Goal: Communication & Community: Answer question/provide support

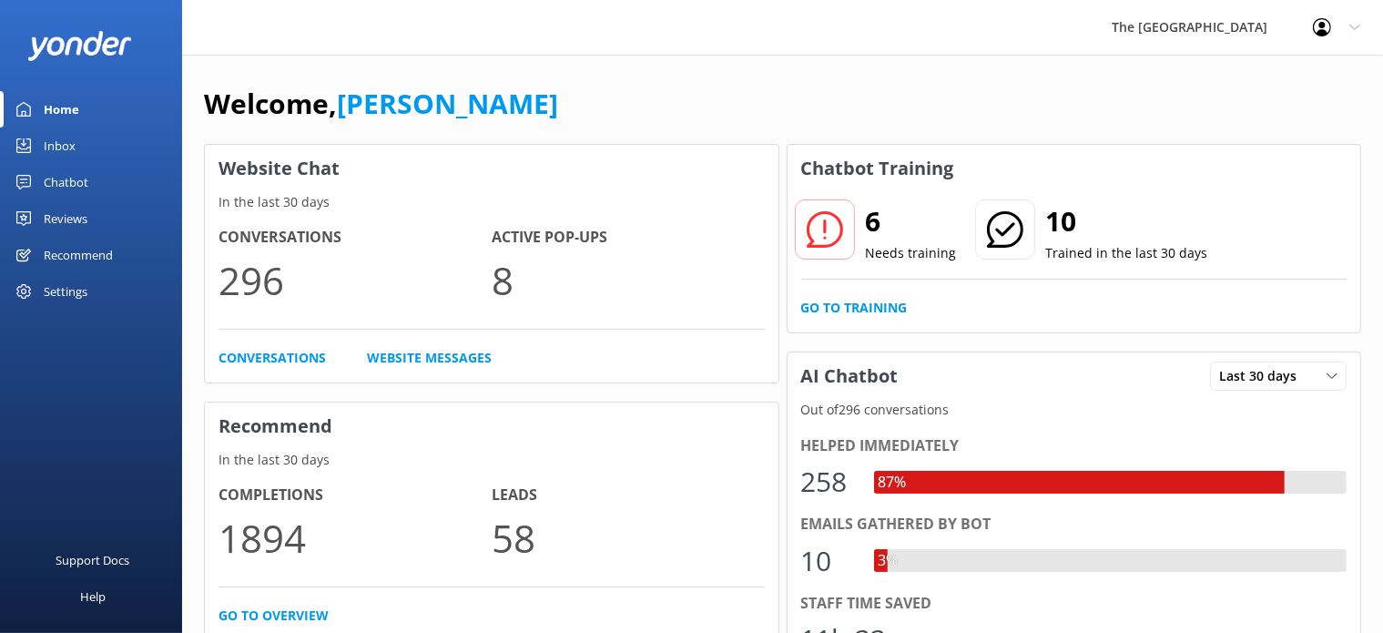
click at [63, 176] on div "Chatbot" at bounding box center [66, 182] width 45 height 36
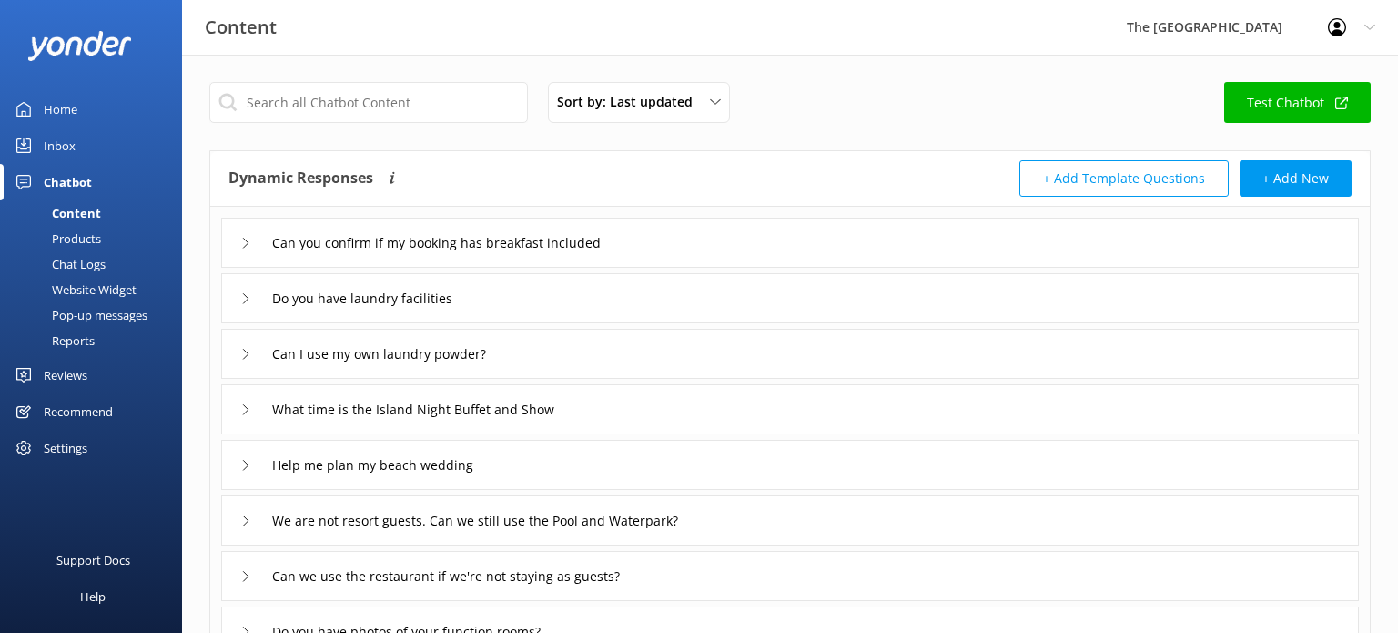
click at [65, 152] on div "Inbox" at bounding box center [60, 145] width 32 height 36
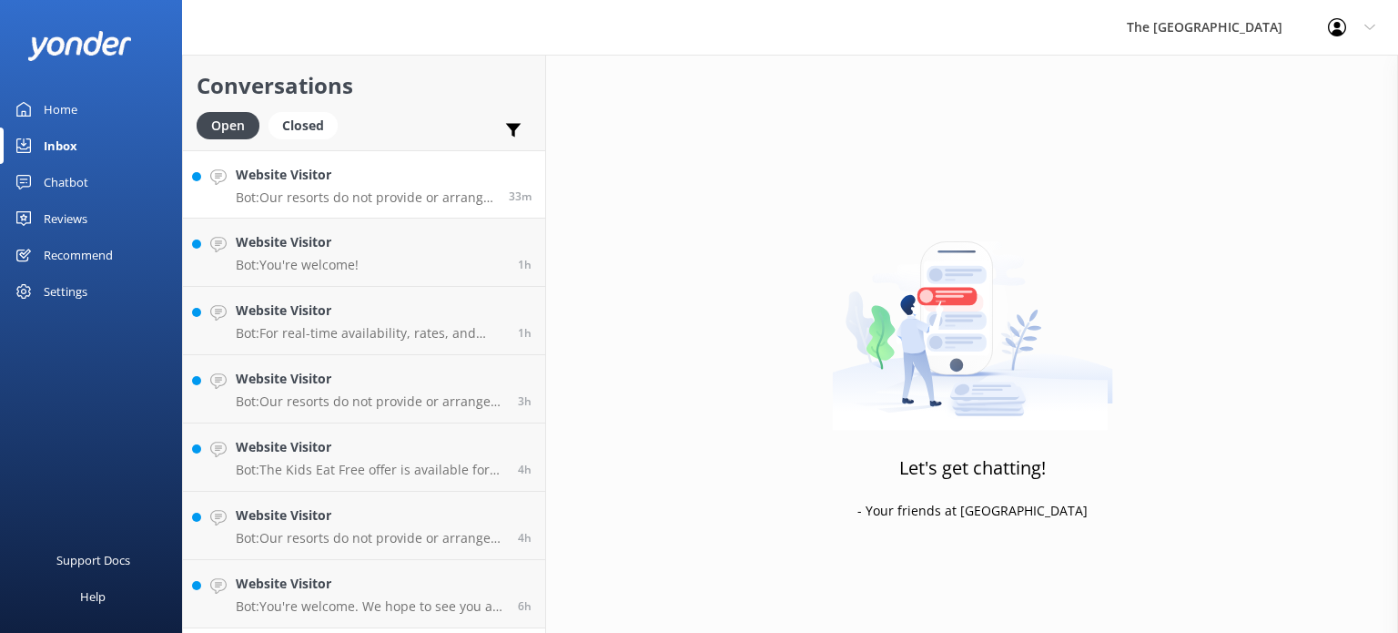
click at [367, 189] on p "Bot: Our resorts do not provide or arrange airport transfers. However, you can …" at bounding box center [365, 197] width 259 height 16
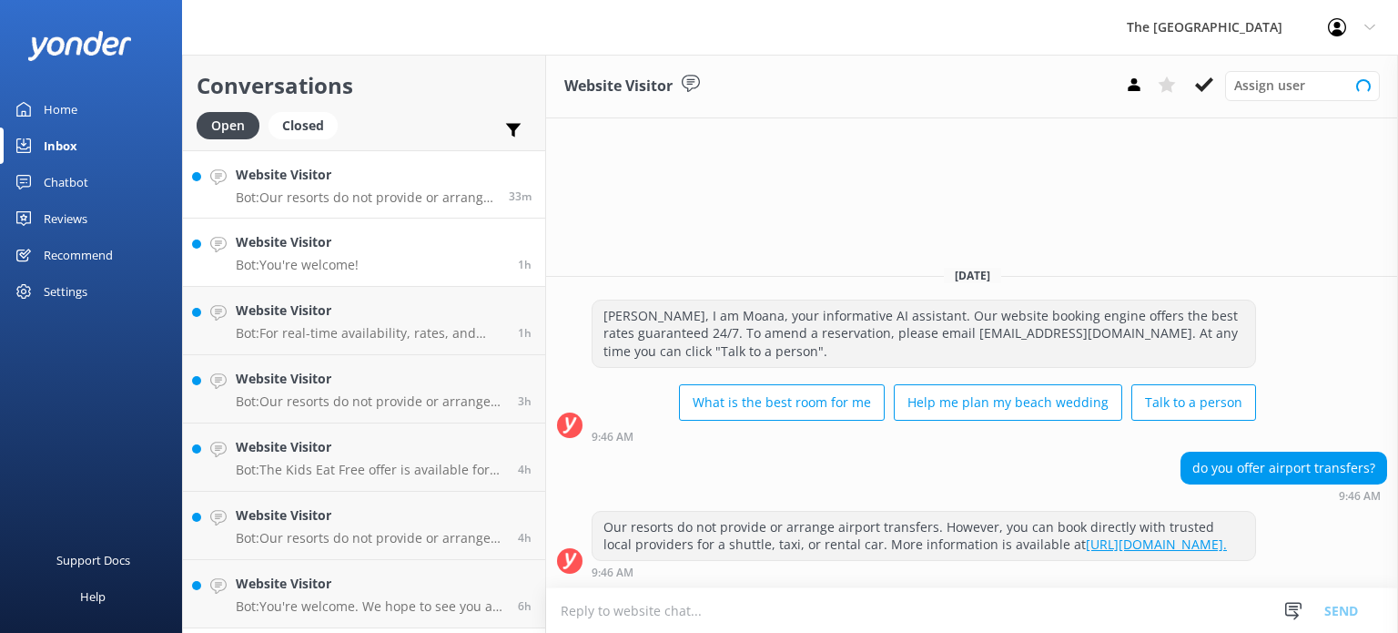
click at [362, 258] on link "Website Visitor Bot: You're welcome! 1h" at bounding box center [364, 252] width 362 height 68
click at [375, 312] on h4 "Website Visitor" at bounding box center [370, 310] width 269 height 20
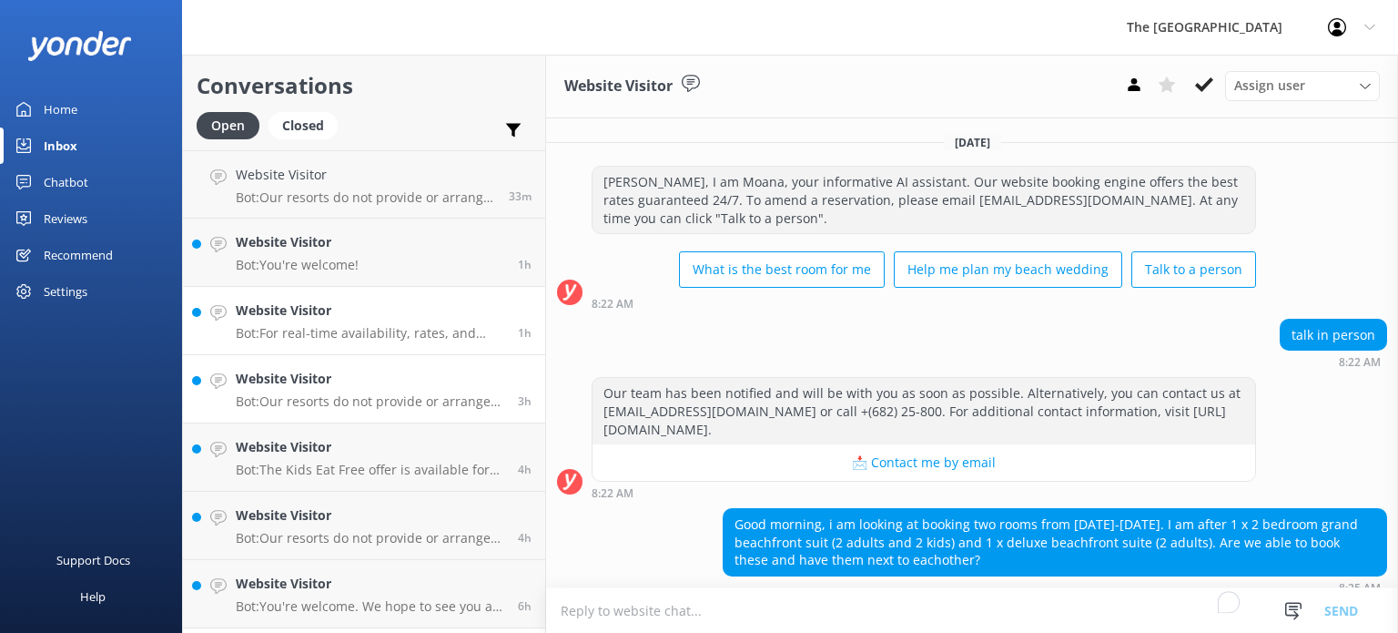
scroll to position [125, 0]
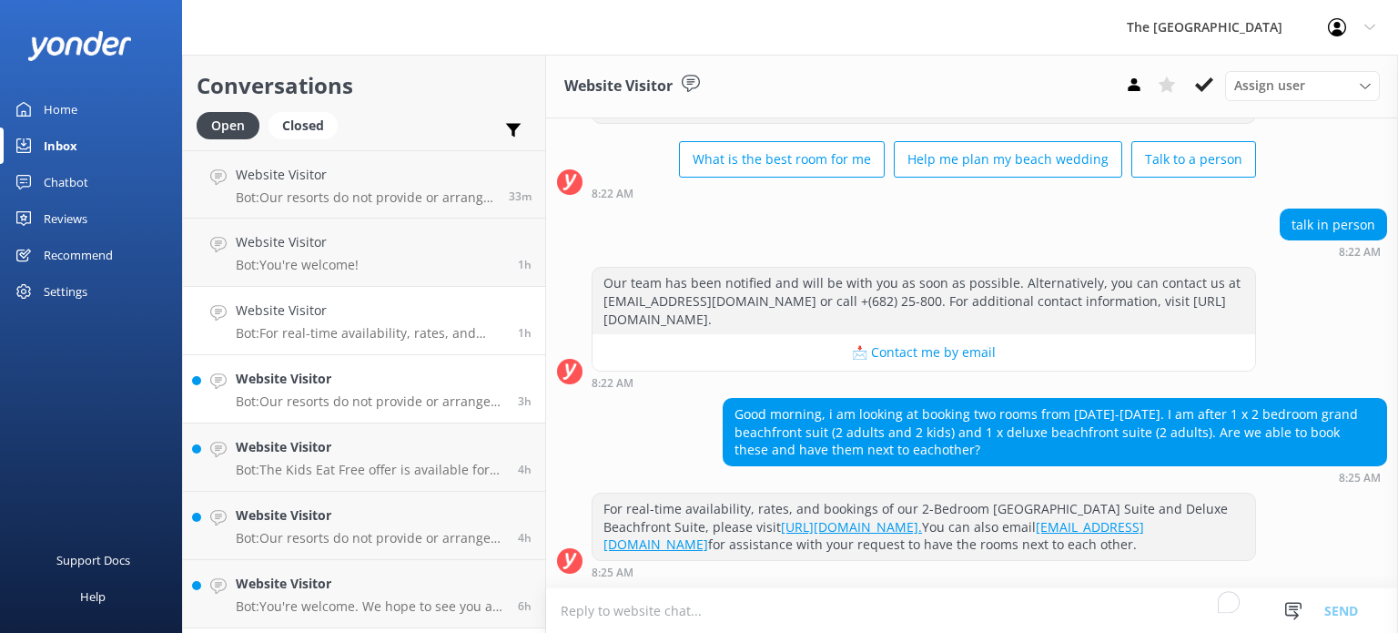
click at [390, 389] on div "Website Visitor Bot: Our resorts do not provide or arrange transportation servi…" at bounding box center [370, 389] width 269 height 40
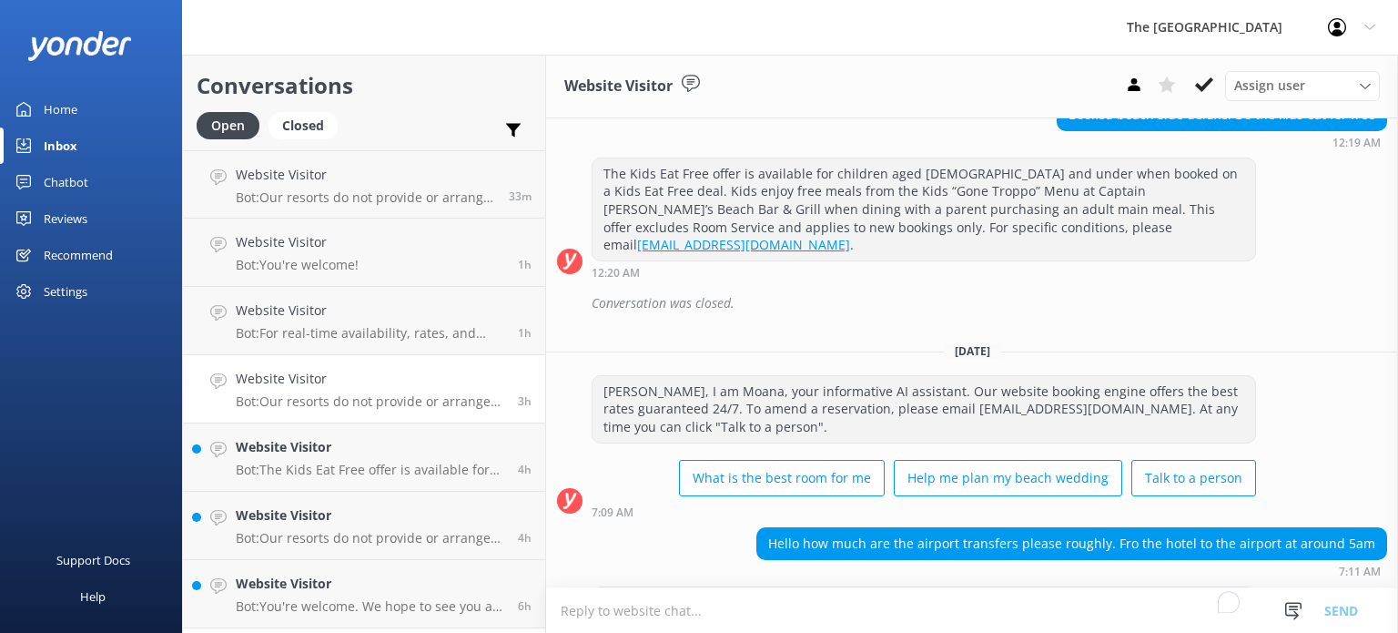
scroll to position [316, 0]
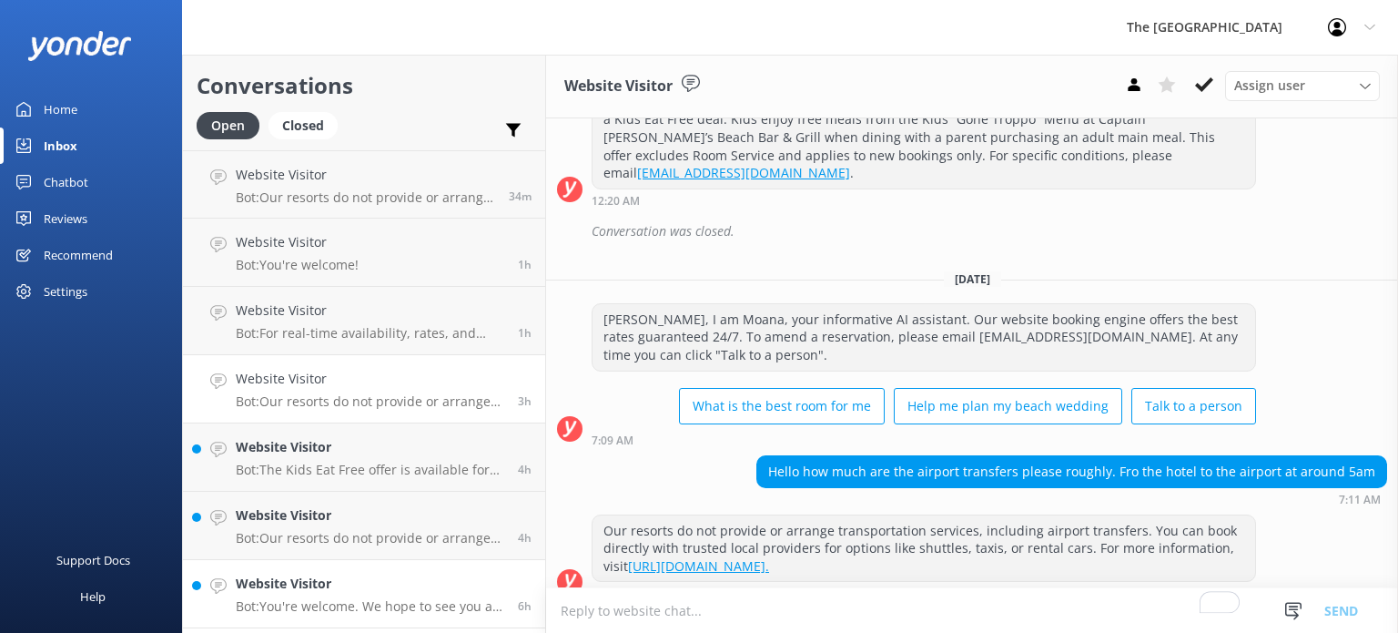
click at [397, 598] on p "Bot: You're welcome. We hope to see you at The [GEOGRAPHIC_DATA] soon!" at bounding box center [370, 606] width 269 height 16
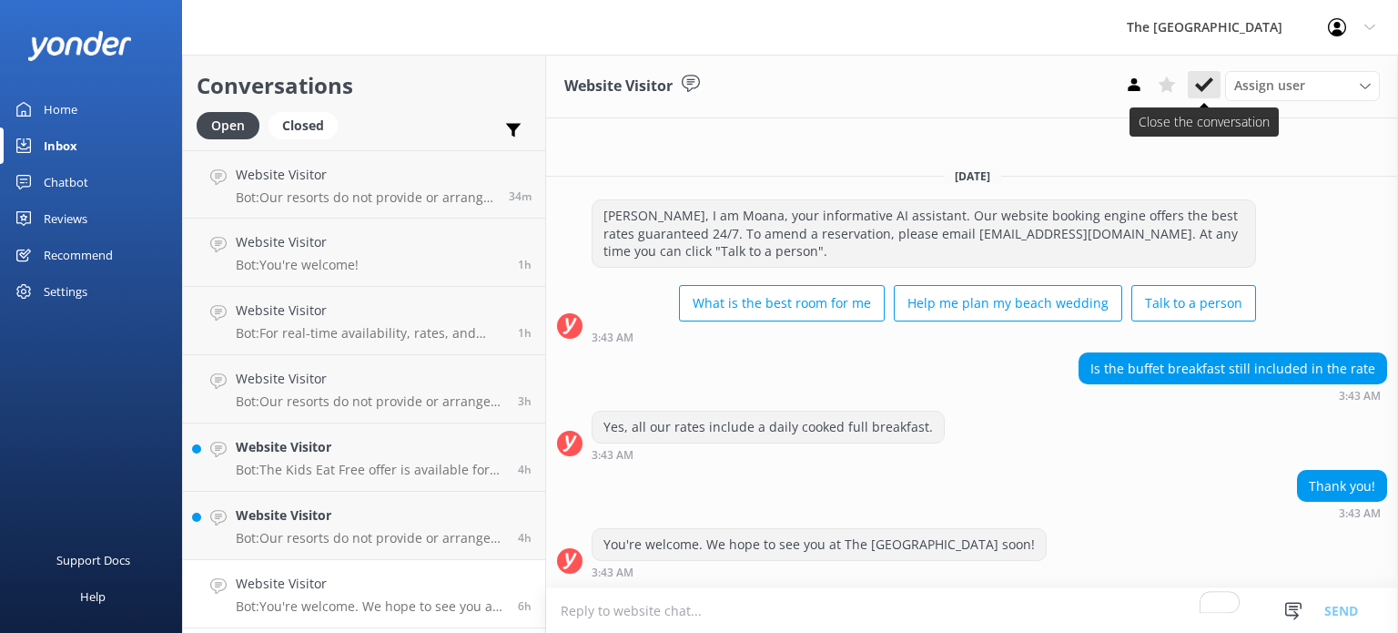
click at [1209, 86] on icon at bounding box center [1204, 85] width 18 height 18
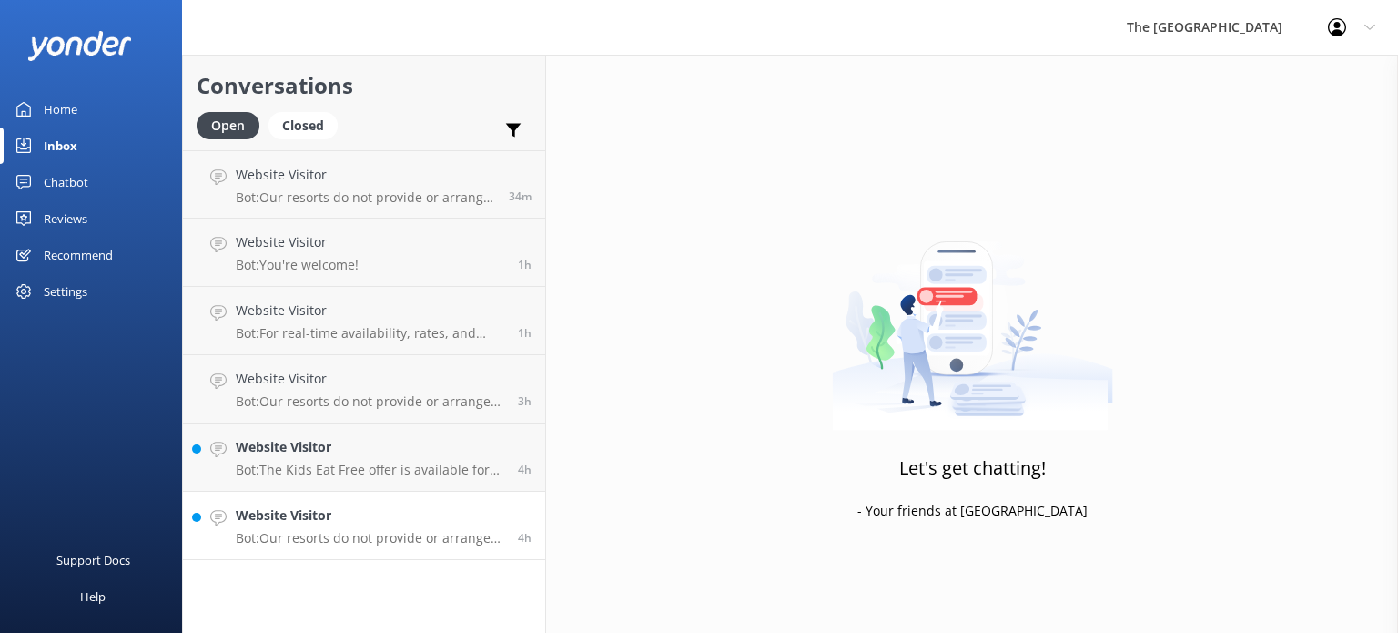
click at [328, 543] on p "Bot: Our resorts do not provide or arrange transportation services, including a…" at bounding box center [370, 538] width 269 height 16
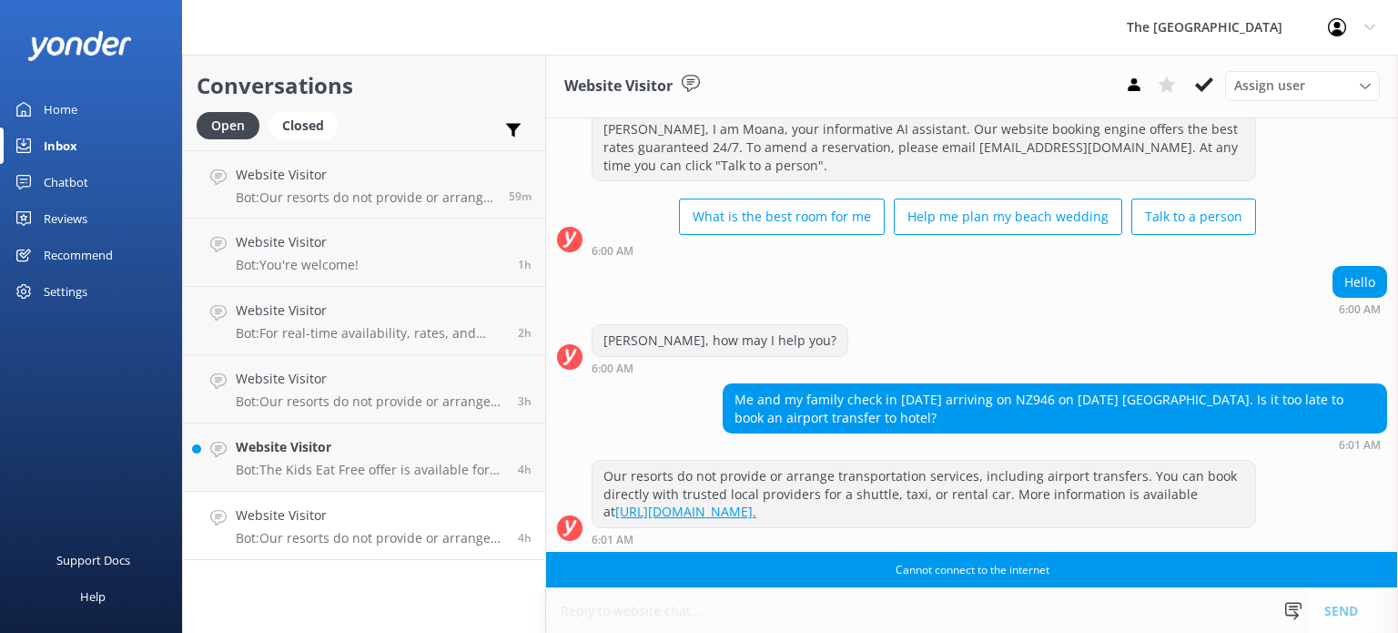
scroll to position [17, 0]
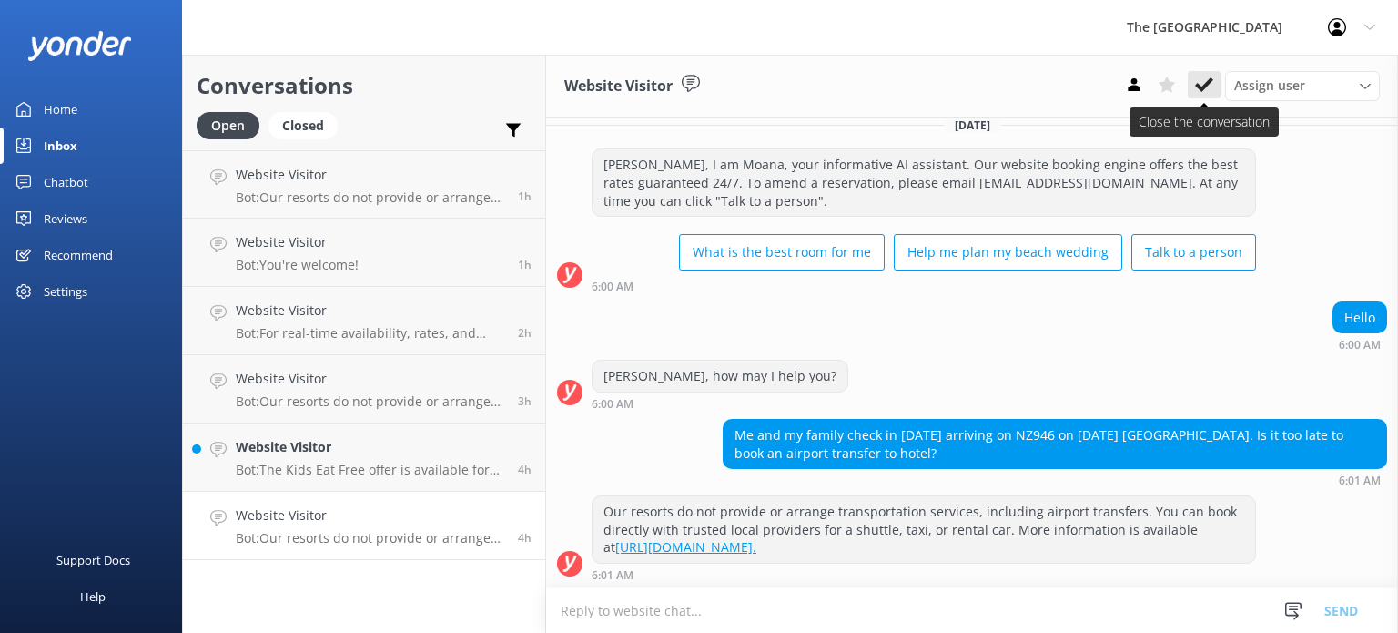
click at [1195, 83] on icon at bounding box center [1204, 85] width 18 height 18
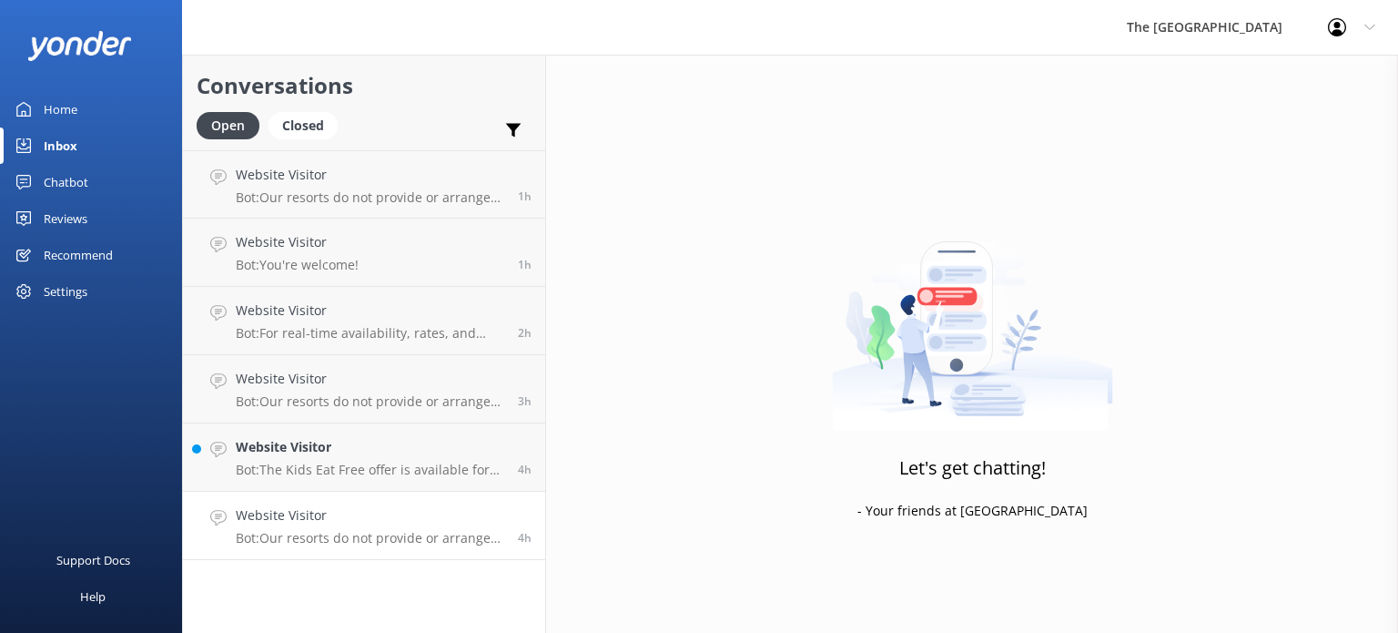
click at [360, 528] on div "Conversations Open Closed Important Assigned to me Unassigned Website Visitor B…" at bounding box center [364, 344] width 364 height 578
click at [343, 442] on h4 "Website Visitor" at bounding box center [370, 447] width 269 height 20
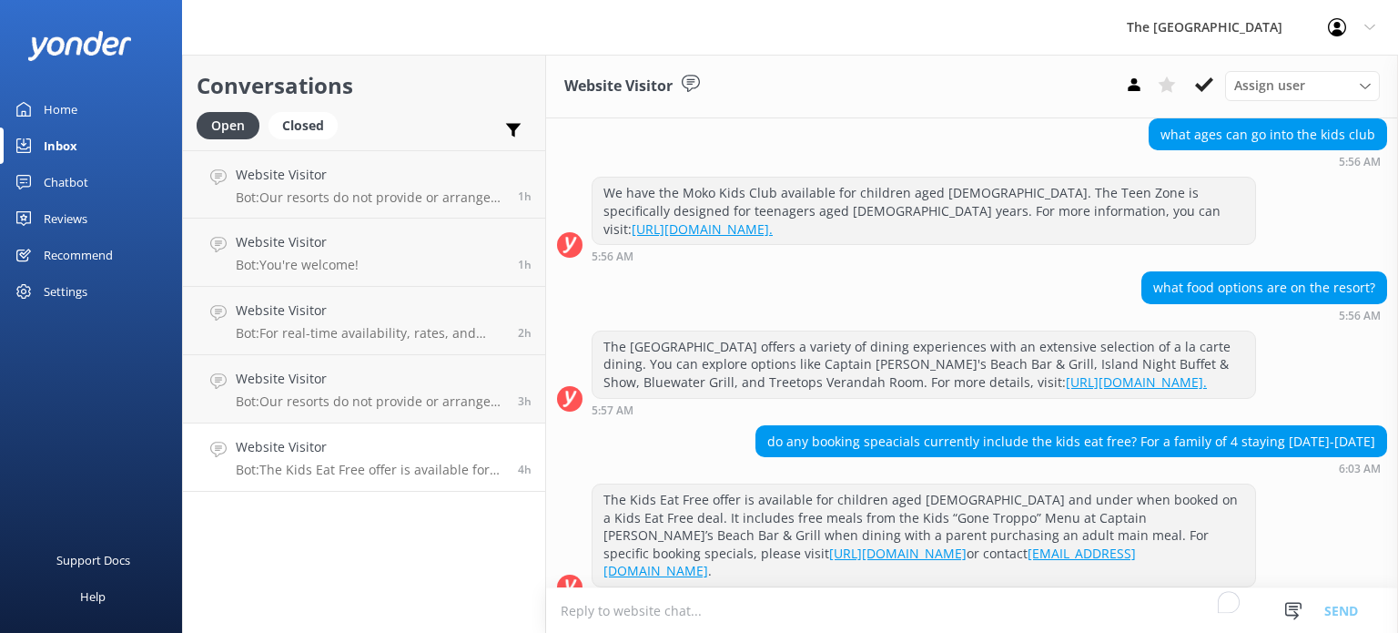
scroll to position [241, 0]
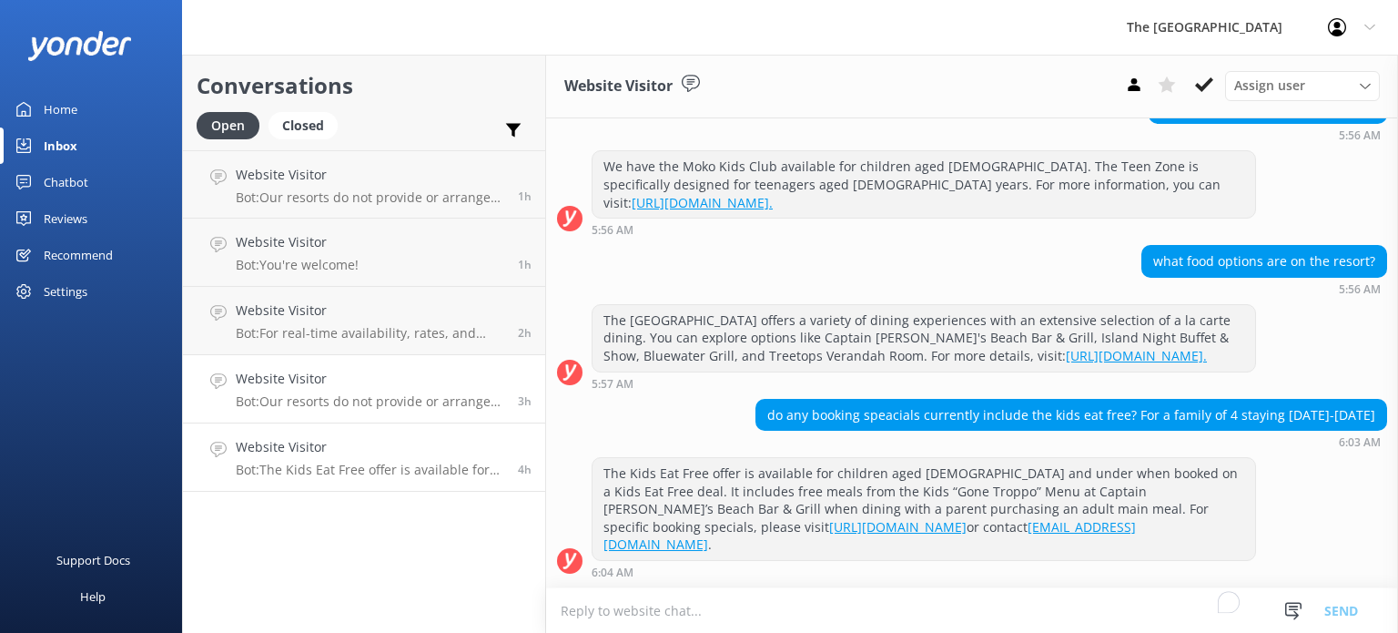
click at [343, 398] on p "Bot: Our resorts do not provide or arrange transportation services, including a…" at bounding box center [370, 401] width 269 height 16
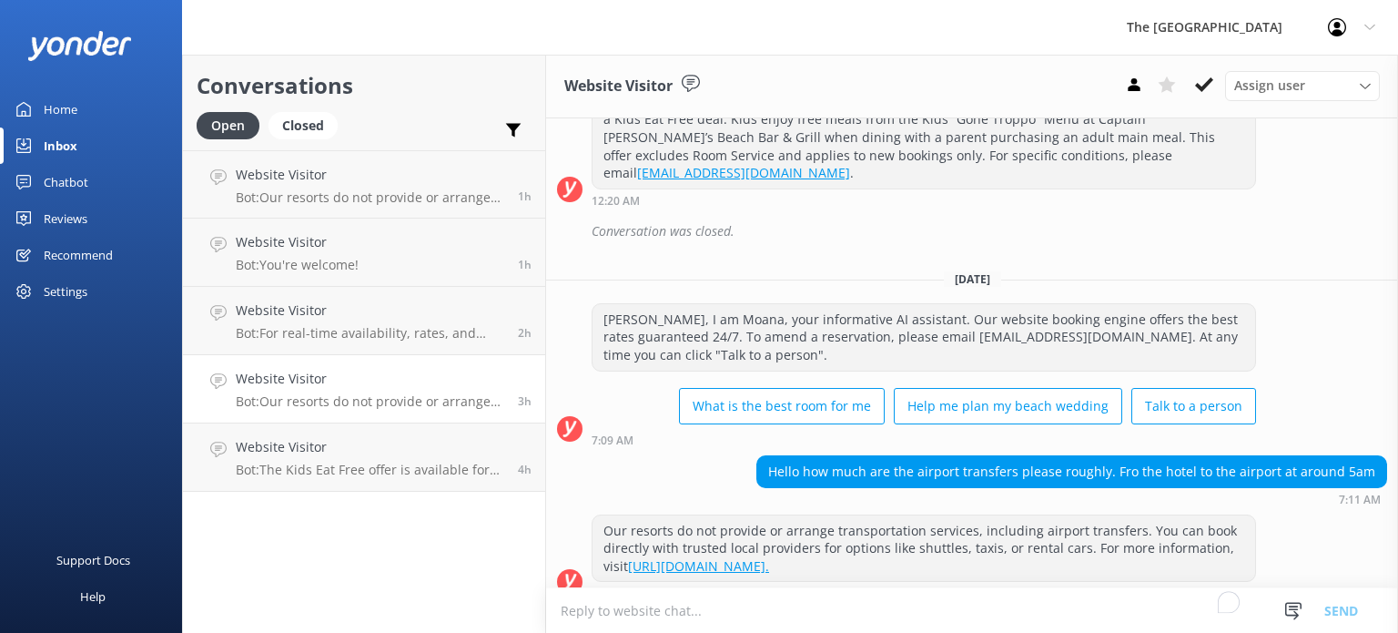
scroll to position [164, 0]
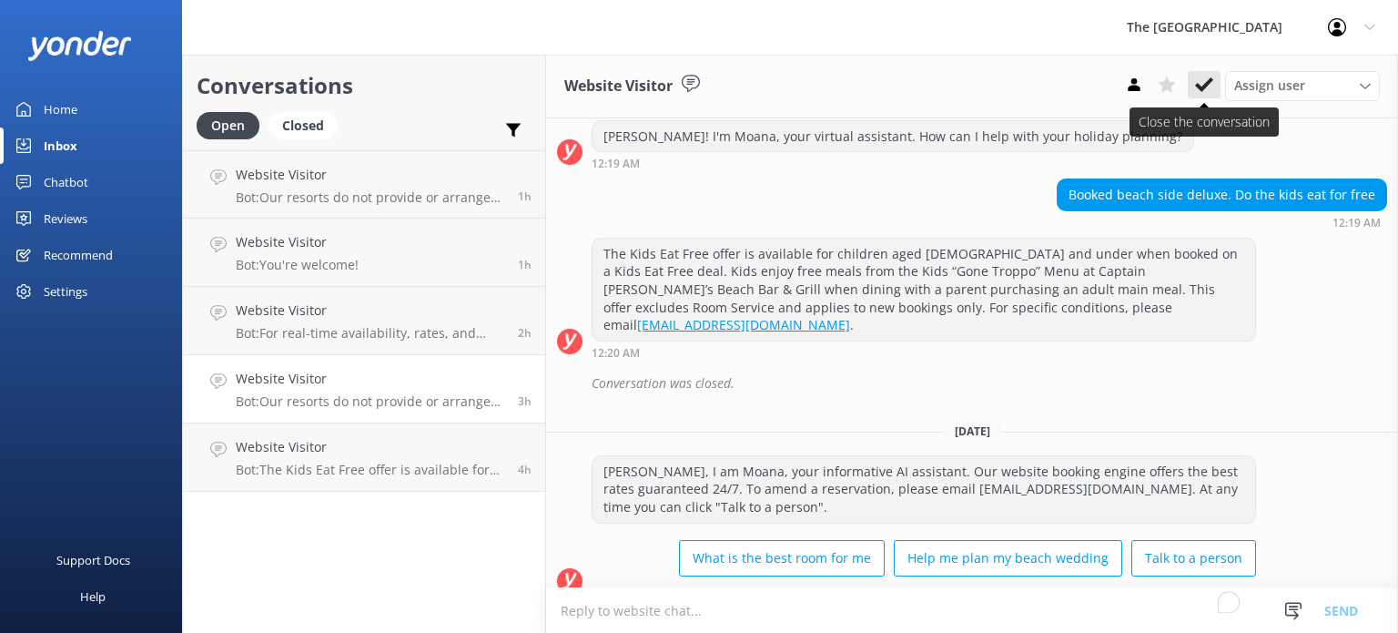
click at [1193, 94] on button at bounding box center [1204, 84] width 33 height 27
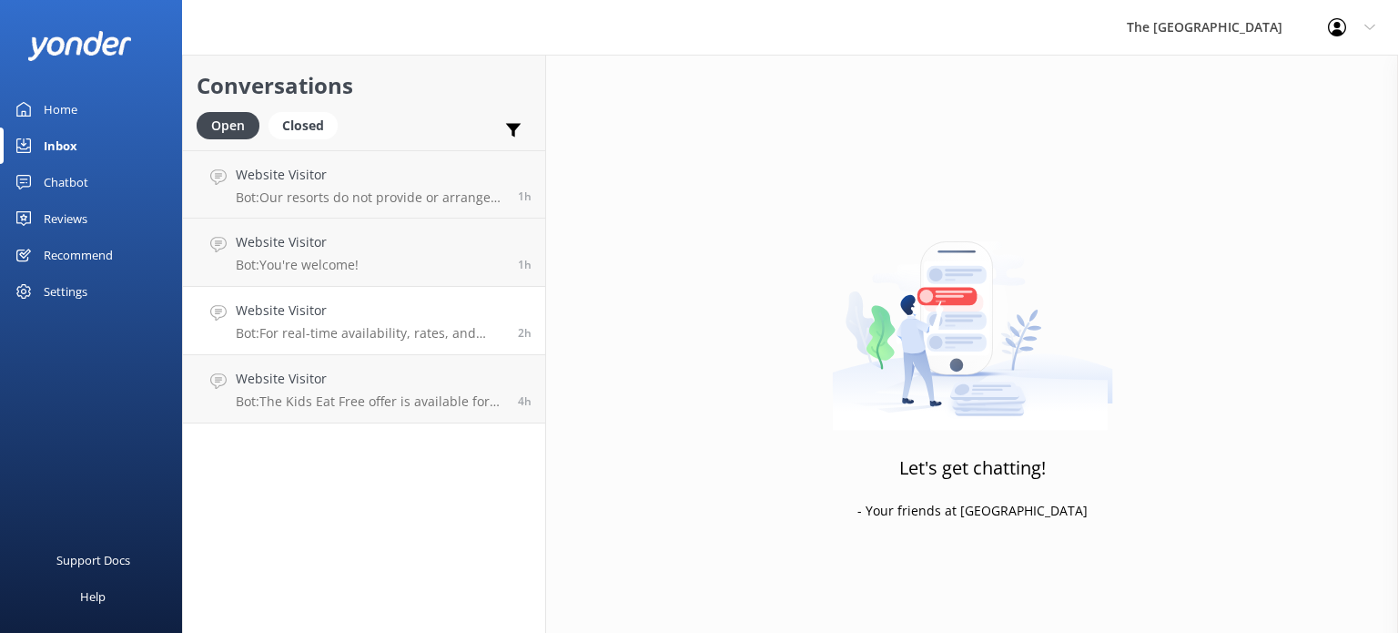
click at [270, 316] on h4 "Website Visitor" at bounding box center [370, 310] width 269 height 20
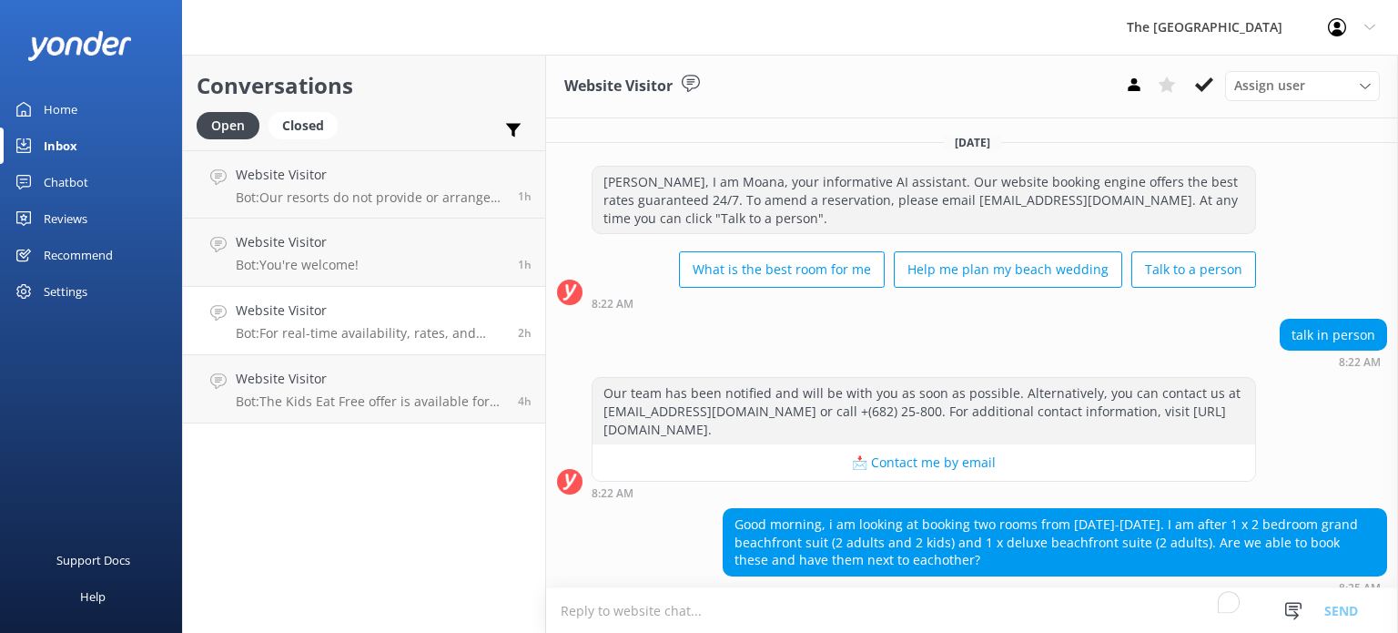
scroll to position [125, 0]
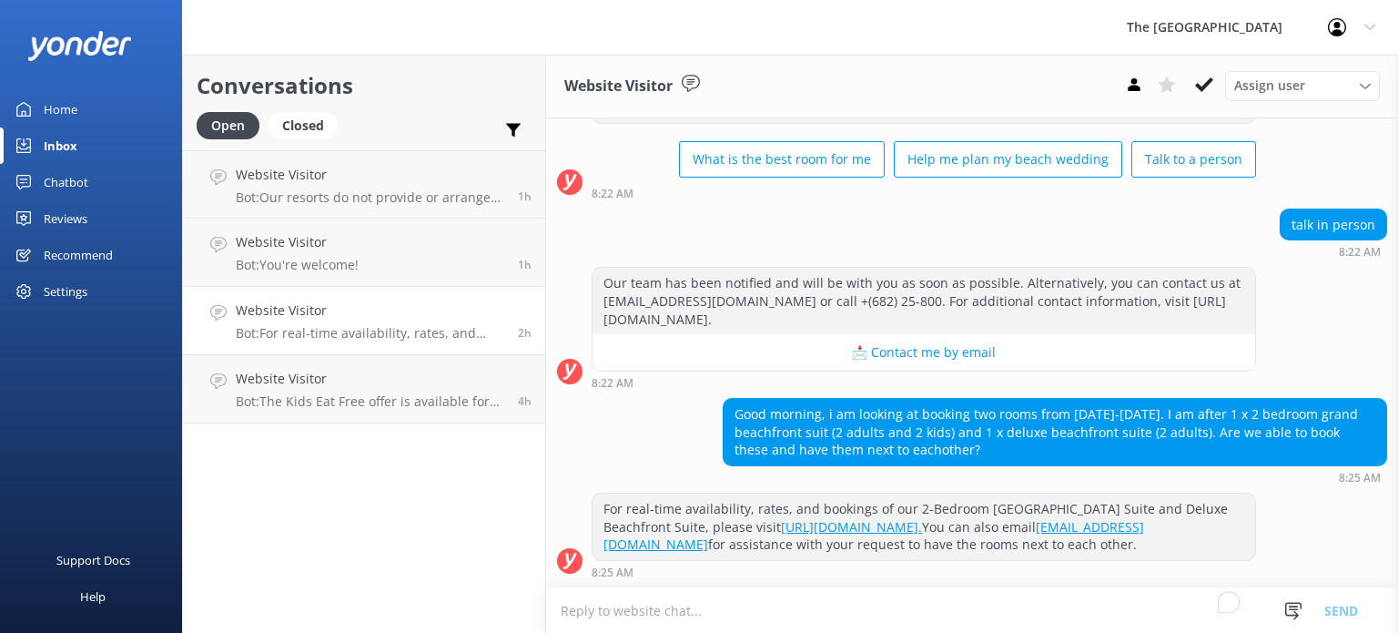
click at [604, 425] on div "Good morning, i am looking at booking two rooms from [DATE]-[DATE]. I am after …" at bounding box center [972, 441] width 852 height 86
click at [351, 270] on p "Bot: You're welcome!" at bounding box center [297, 265] width 123 height 16
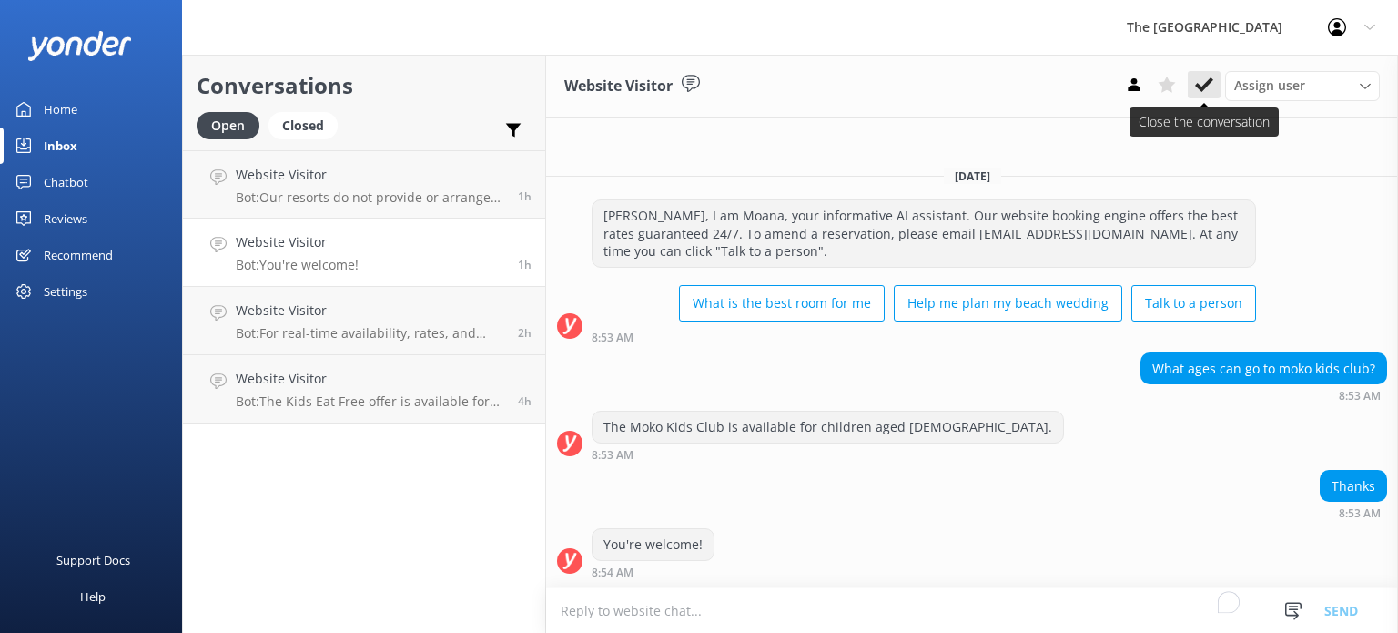
click at [1207, 80] on icon at bounding box center [1204, 85] width 18 height 18
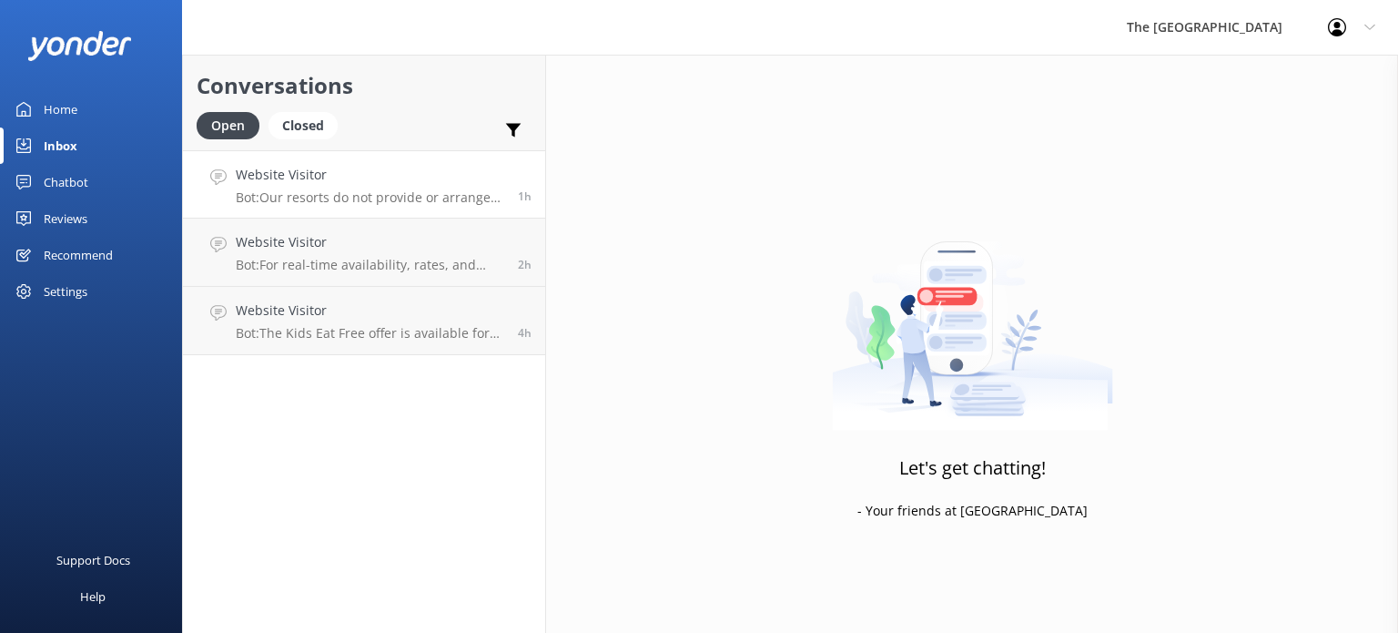
click at [448, 200] on p "Bot: Our resorts do not provide or arrange airport transfers. However, you can …" at bounding box center [370, 197] width 269 height 16
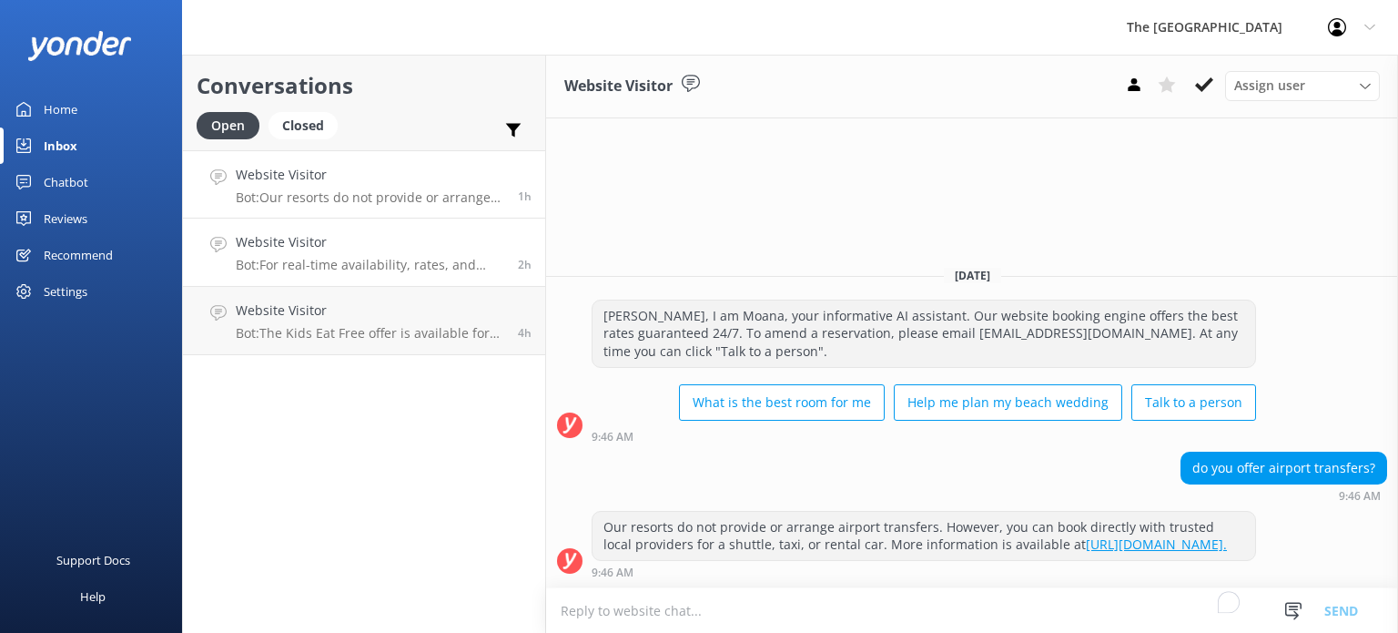
click at [375, 266] on p "Bot: For real-time availability, rates, and bookings of our 2-Bedroom Grand Bea…" at bounding box center [370, 265] width 269 height 16
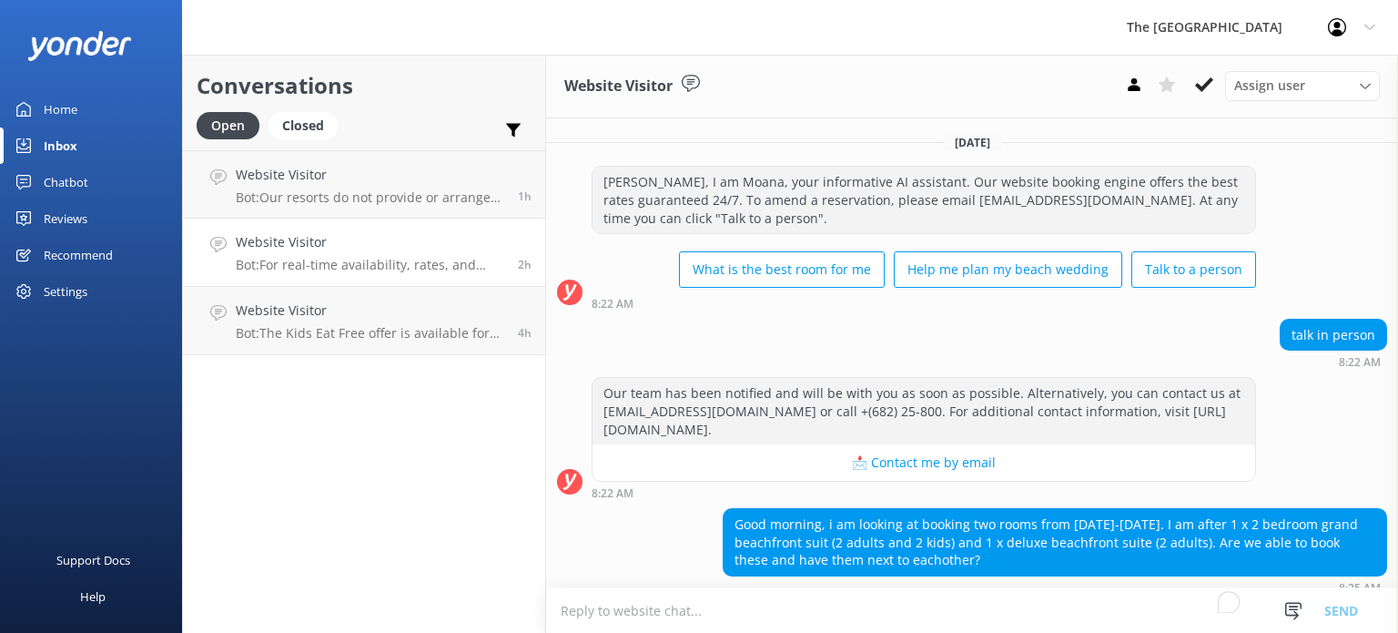
scroll to position [125, 0]
